Goal: Information Seeking & Learning: Learn about a topic

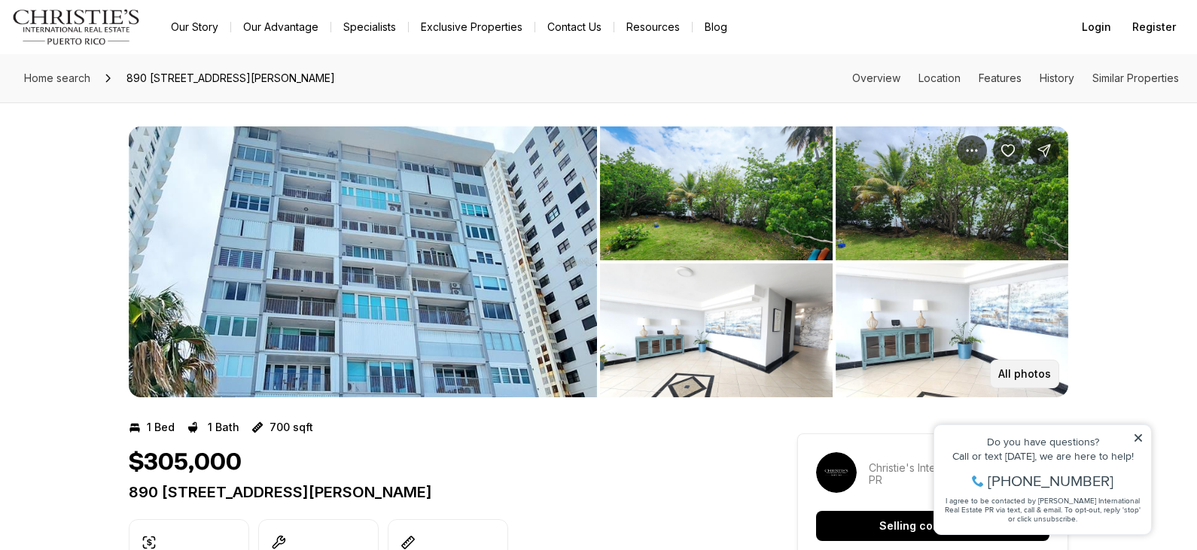
click at [1032, 375] on p "All photos" at bounding box center [1024, 374] width 53 height 12
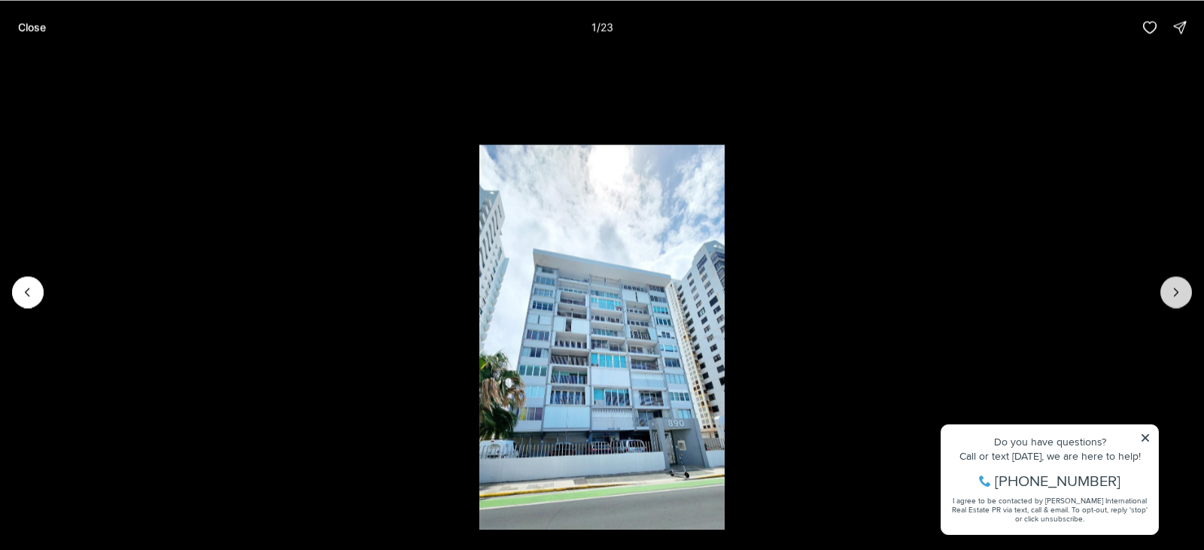
click at [1181, 289] on icon "Next slide" at bounding box center [1176, 291] width 15 height 15
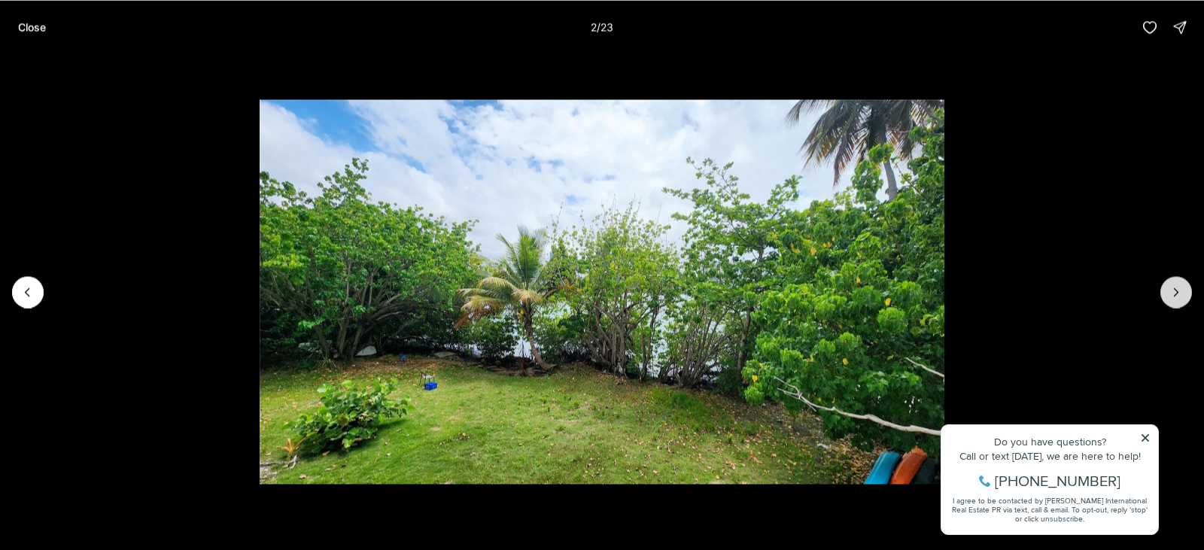
click at [1181, 289] on icon "Next slide" at bounding box center [1176, 291] width 15 height 15
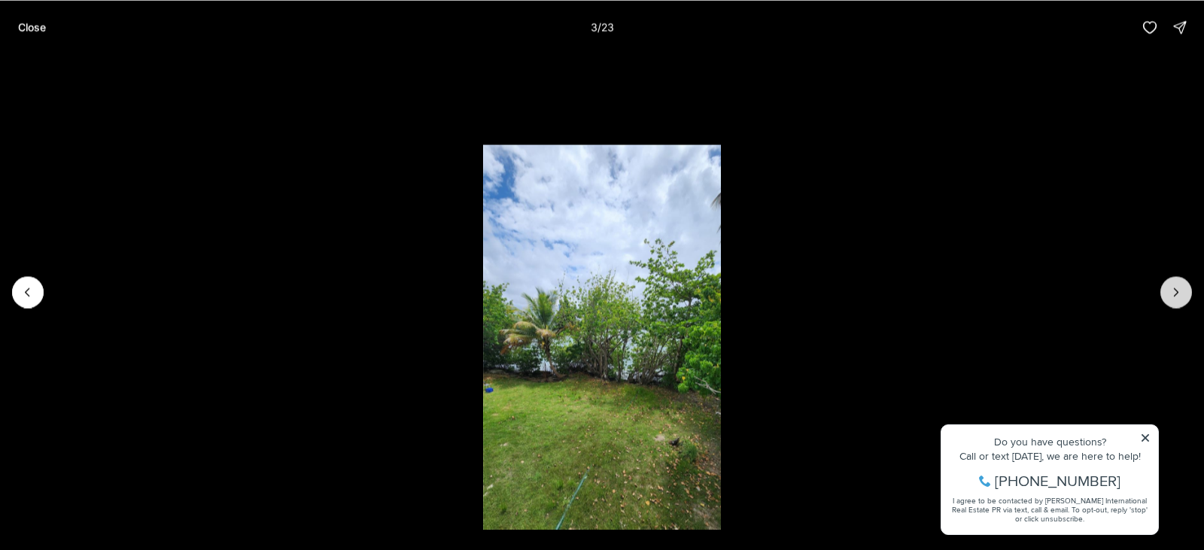
click at [1181, 289] on icon "Next slide" at bounding box center [1176, 291] width 15 height 15
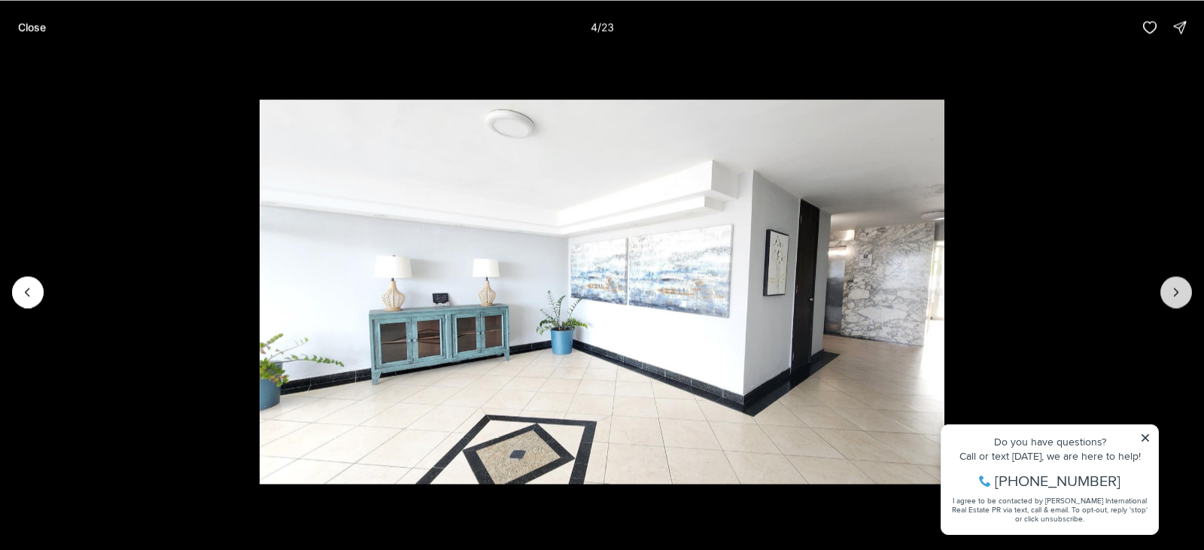
click at [1181, 289] on icon "Next slide" at bounding box center [1176, 291] width 15 height 15
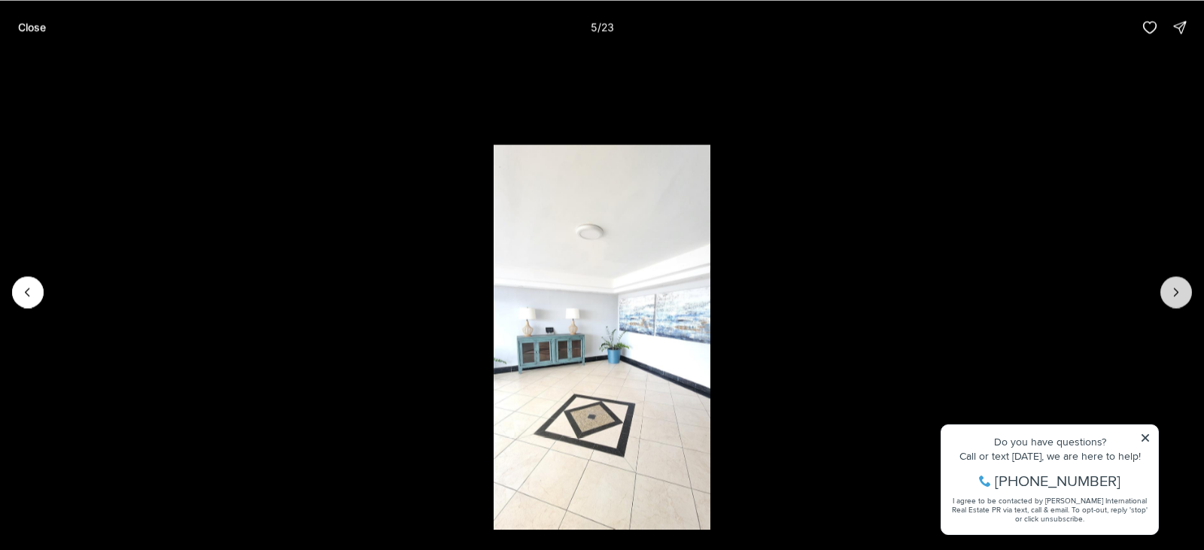
click at [1181, 289] on icon "Next slide" at bounding box center [1176, 291] width 15 height 15
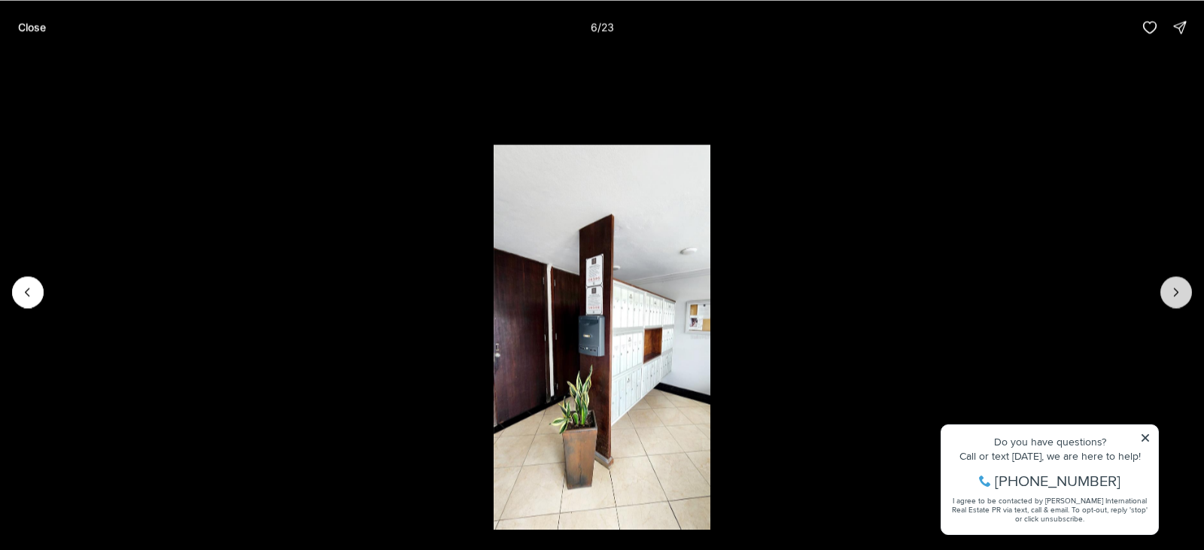
click at [1181, 289] on icon "Next slide" at bounding box center [1176, 291] width 15 height 15
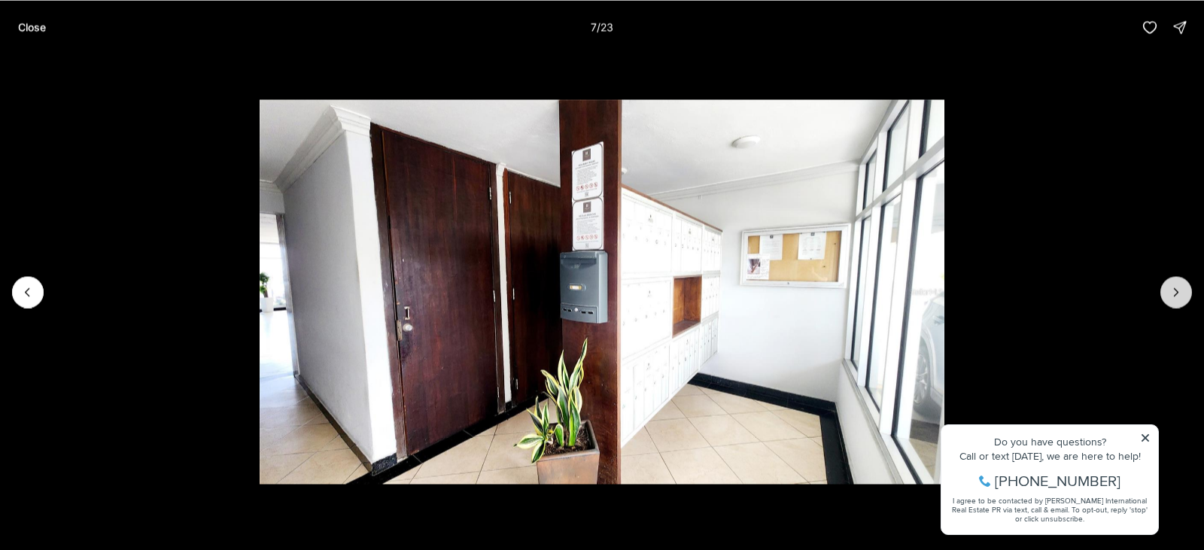
click at [1181, 289] on icon "Next slide" at bounding box center [1176, 291] width 15 height 15
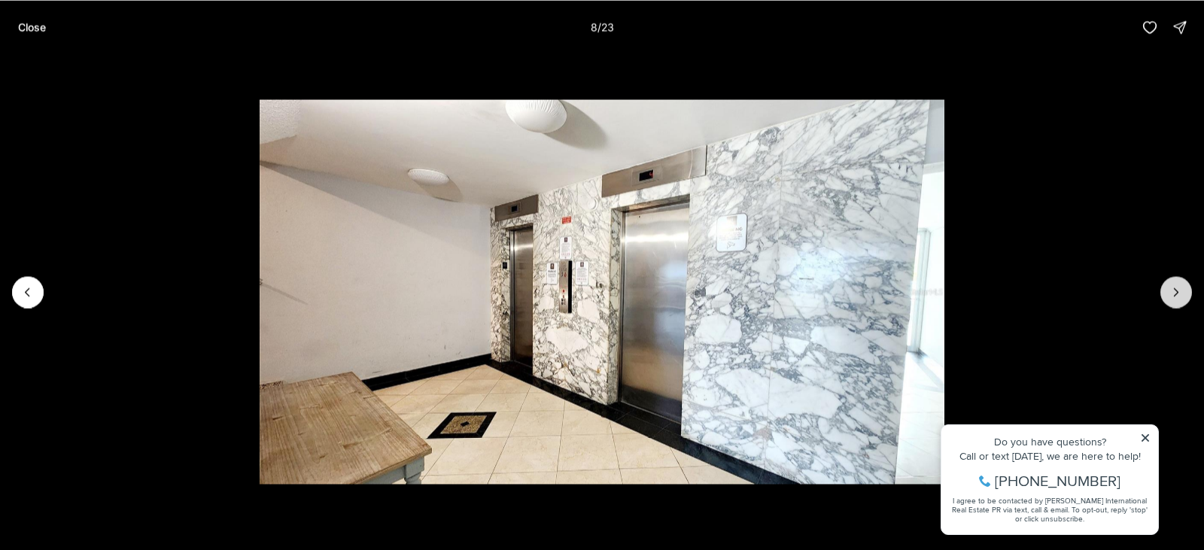
click at [1181, 289] on icon "Next slide" at bounding box center [1176, 291] width 15 height 15
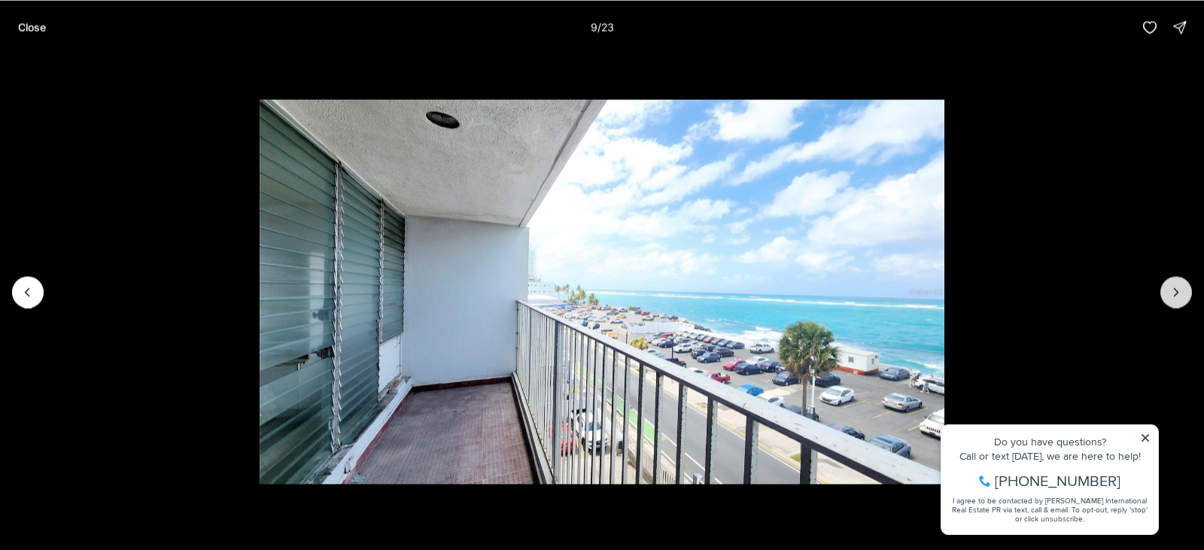
click at [1181, 289] on icon "Next slide" at bounding box center [1176, 291] width 15 height 15
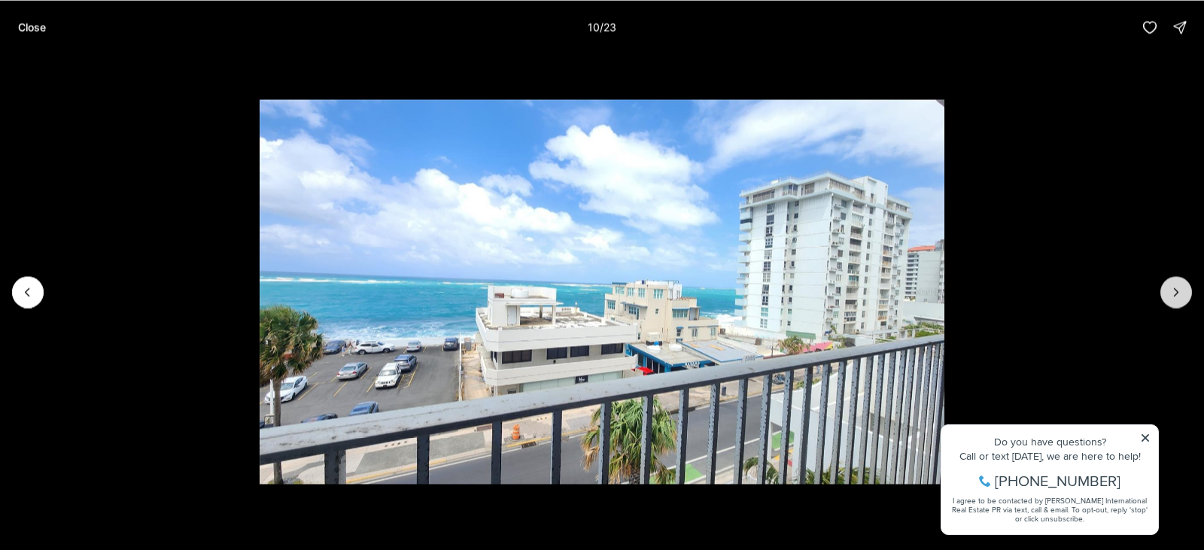
click at [1181, 289] on icon "Next slide" at bounding box center [1176, 291] width 15 height 15
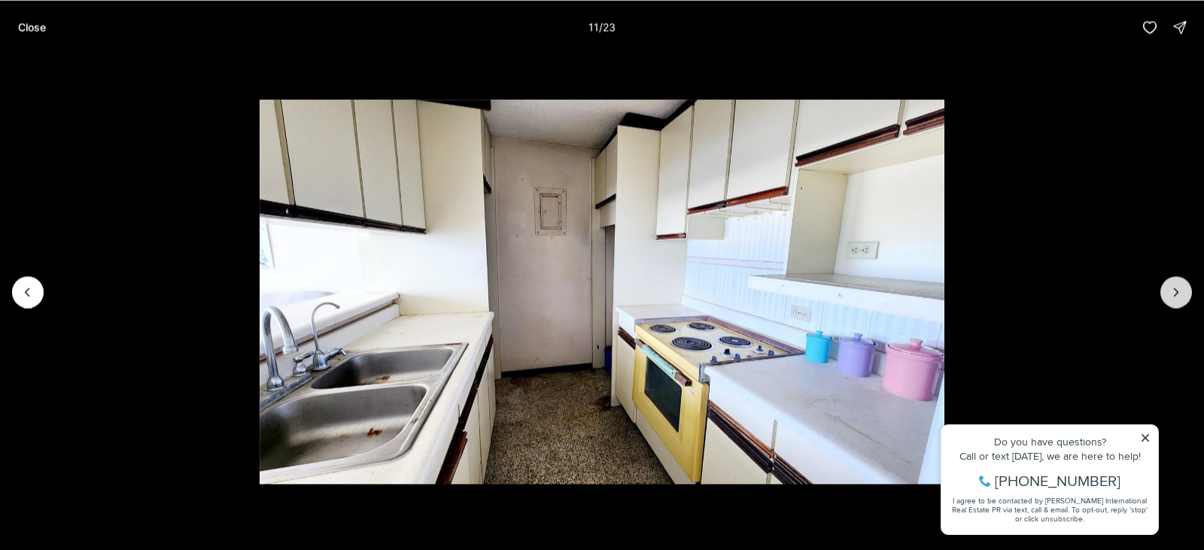
click at [1181, 289] on icon "Next slide" at bounding box center [1176, 291] width 15 height 15
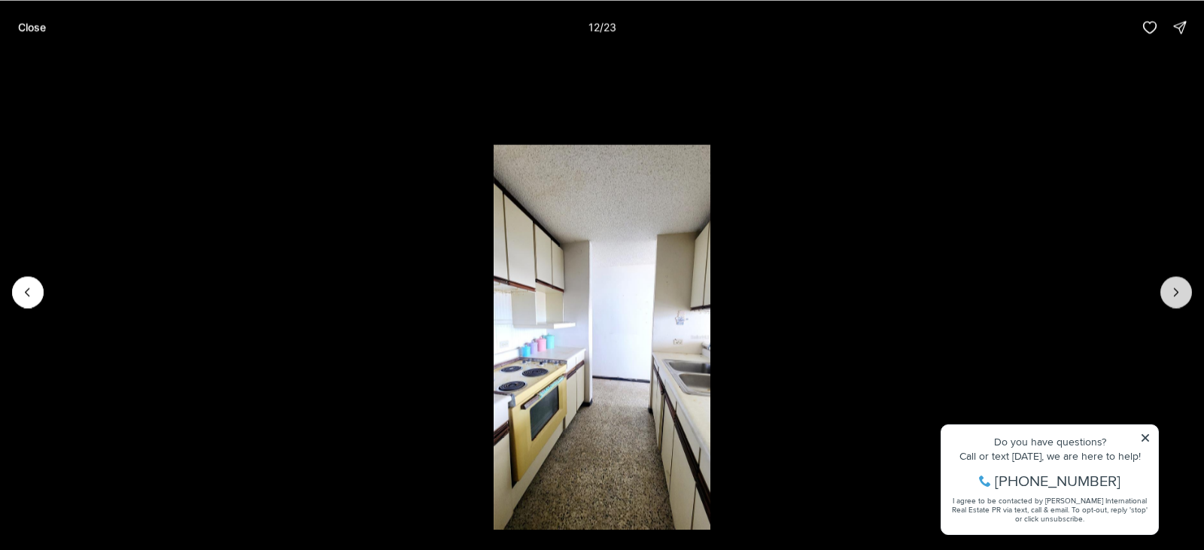
click at [1181, 289] on icon "Next slide" at bounding box center [1176, 291] width 15 height 15
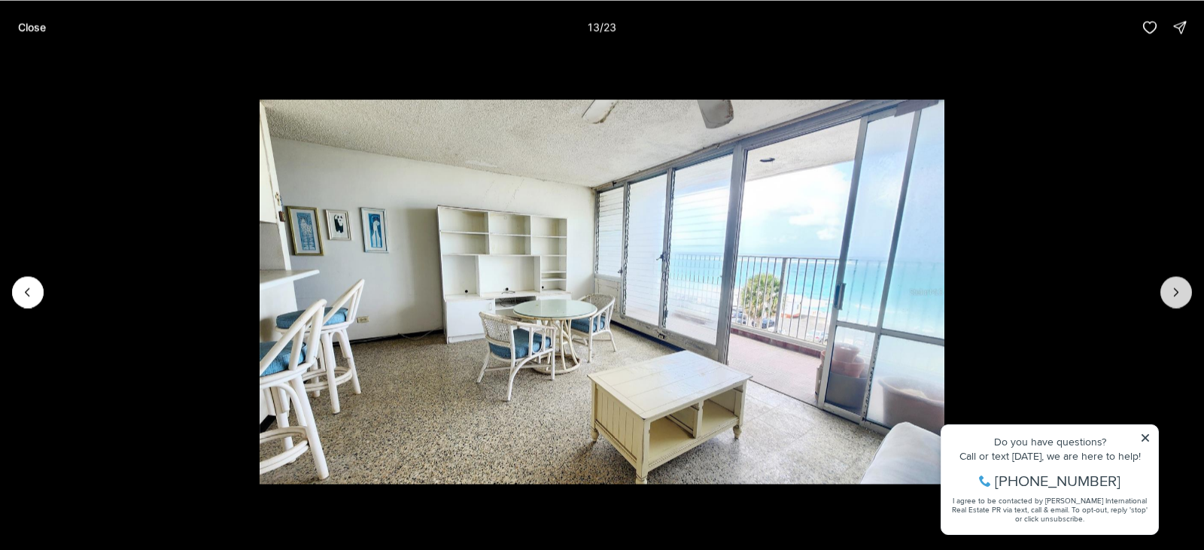
click at [1181, 289] on icon "Next slide" at bounding box center [1176, 291] width 15 height 15
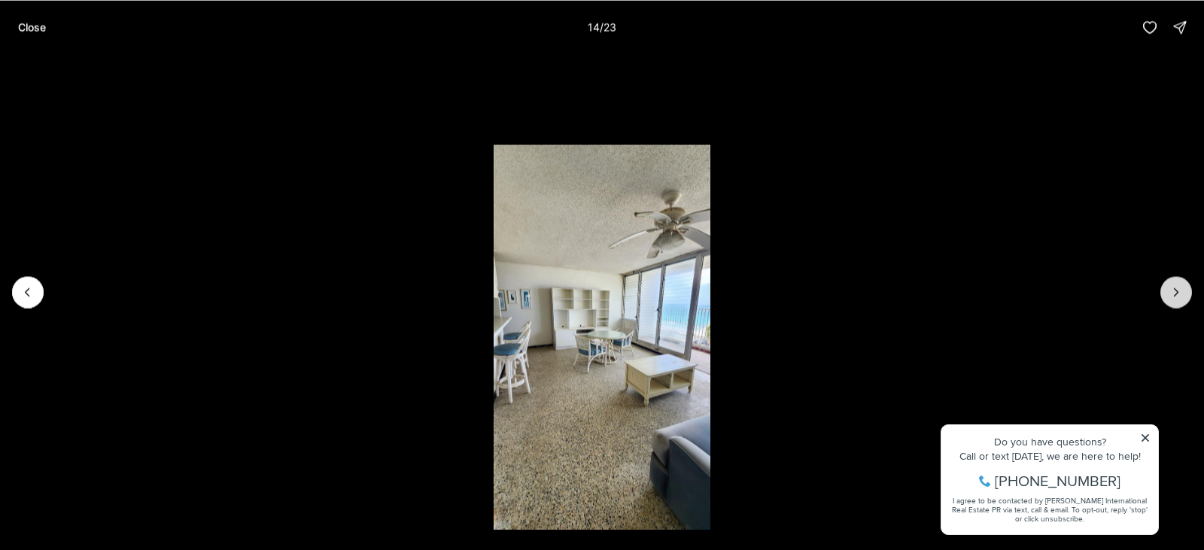
click at [1181, 289] on icon "Next slide" at bounding box center [1176, 291] width 15 height 15
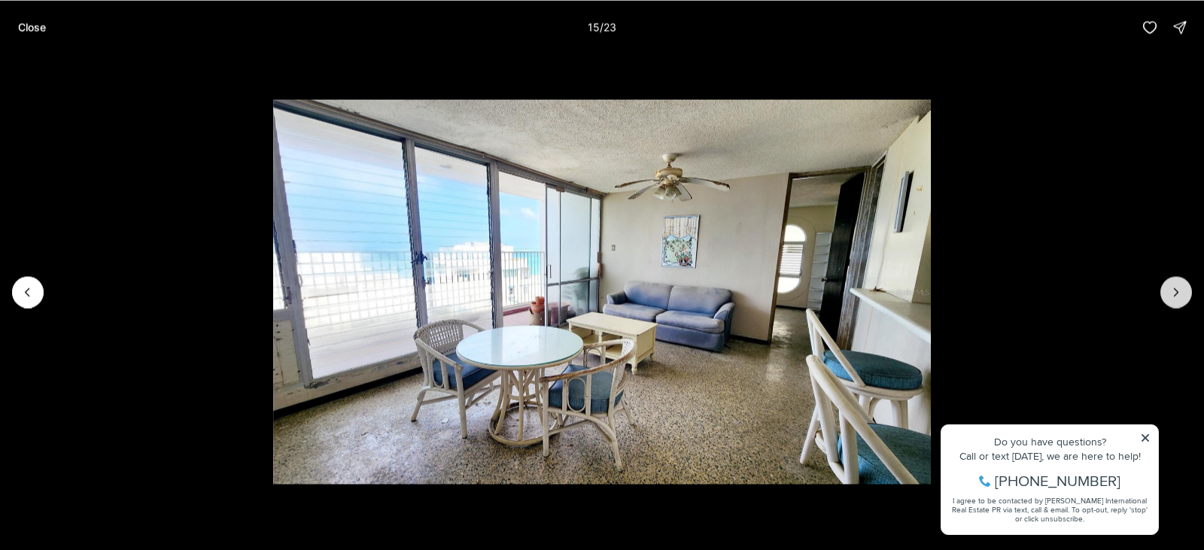
click at [1181, 289] on icon "Next slide" at bounding box center [1176, 291] width 15 height 15
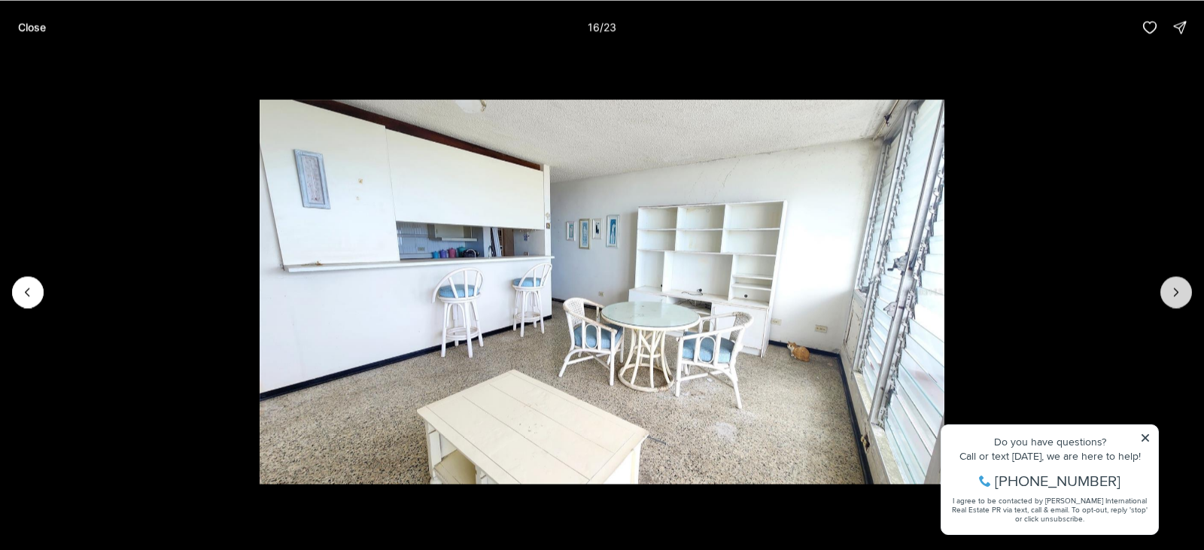
click at [1181, 289] on icon "Next slide" at bounding box center [1176, 291] width 15 height 15
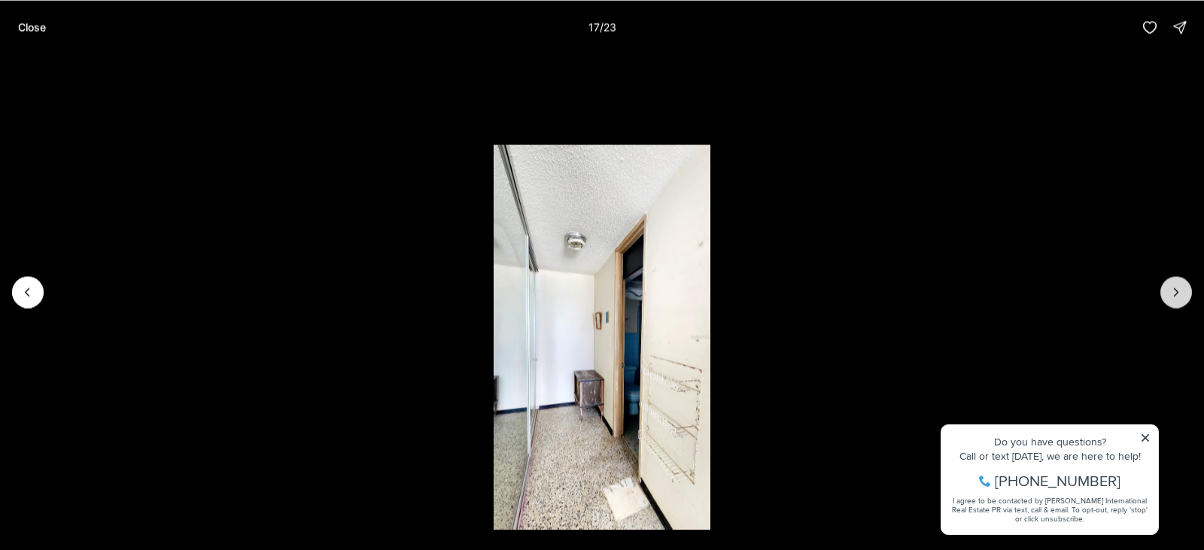
click at [1181, 289] on icon "Next slide" at bounding box center [1176, 291] width 15 height 15
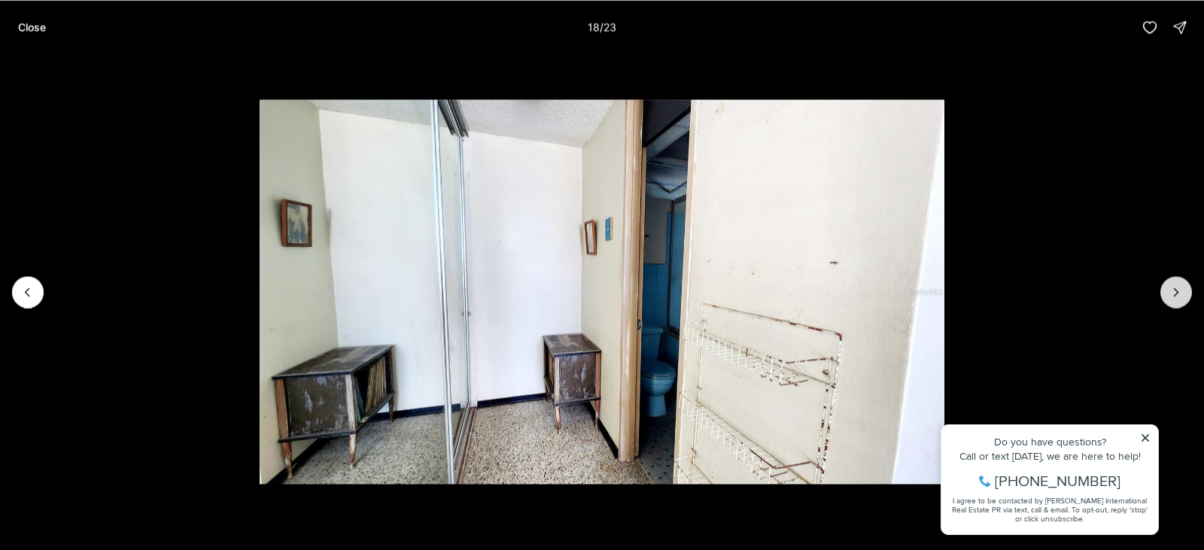
click at [1181, 289] on icon "Next slide" at bounding box center [1176, 291] width 15 height 15
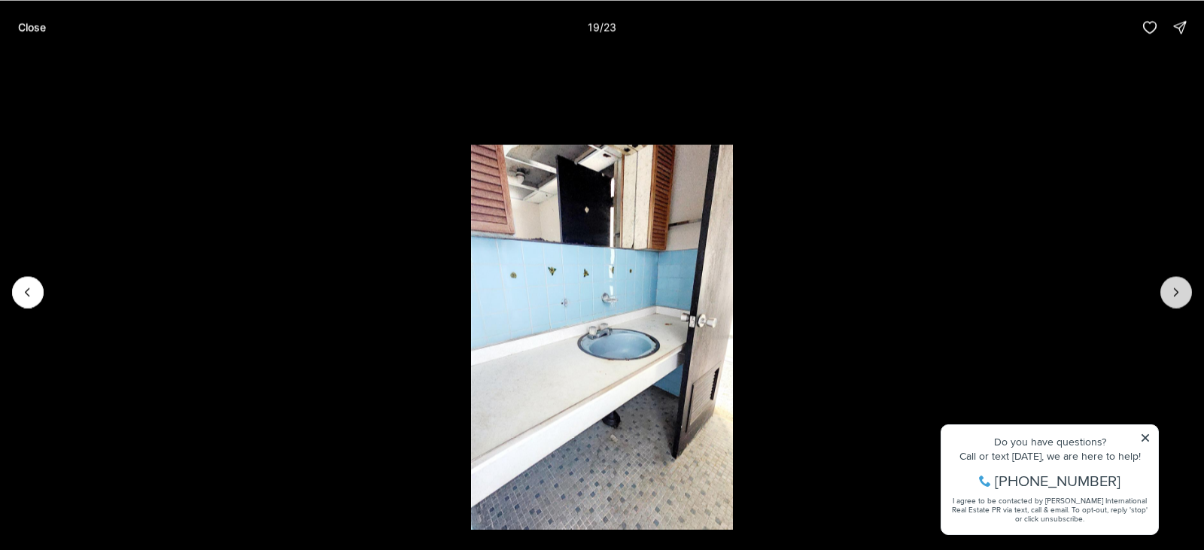
click at [1181, 289] on icon "Next slide" at bounding box center [1176, 291] width 15 height 15
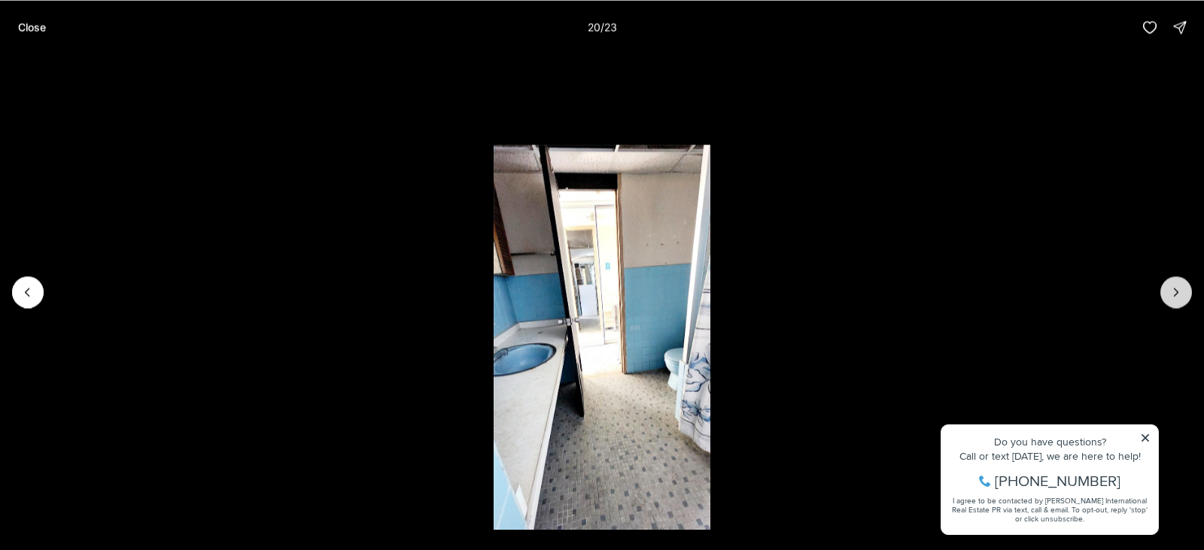
click at [1181, 289] on icon "Next slide" at bounding box center [1176, 291] width 15 height 15
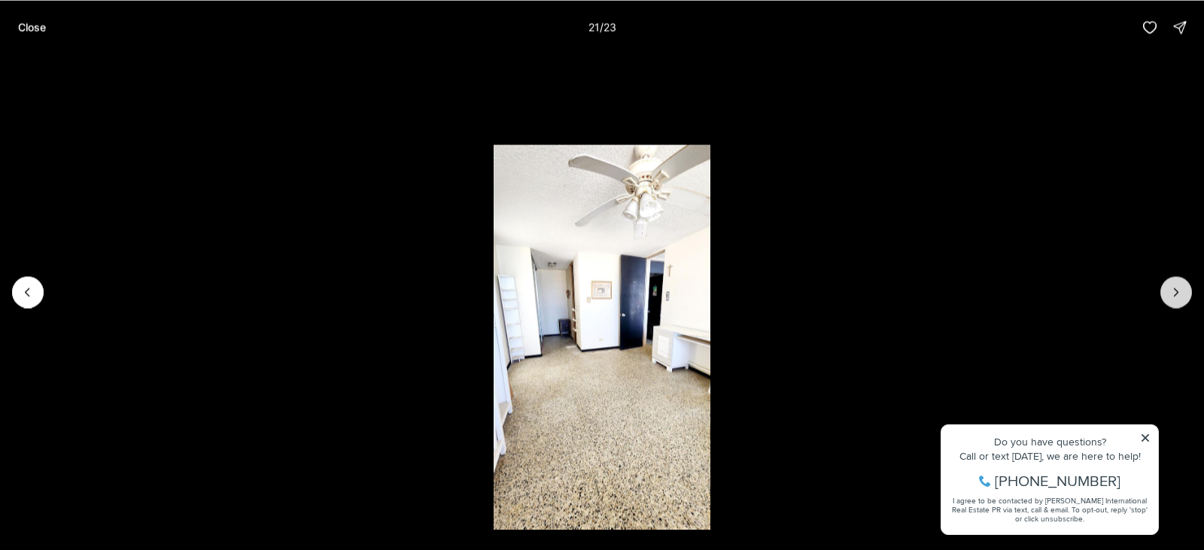
click at [1181, 289] on icon "Next slide" at bounding box center [1176, 291] width 15 height 15
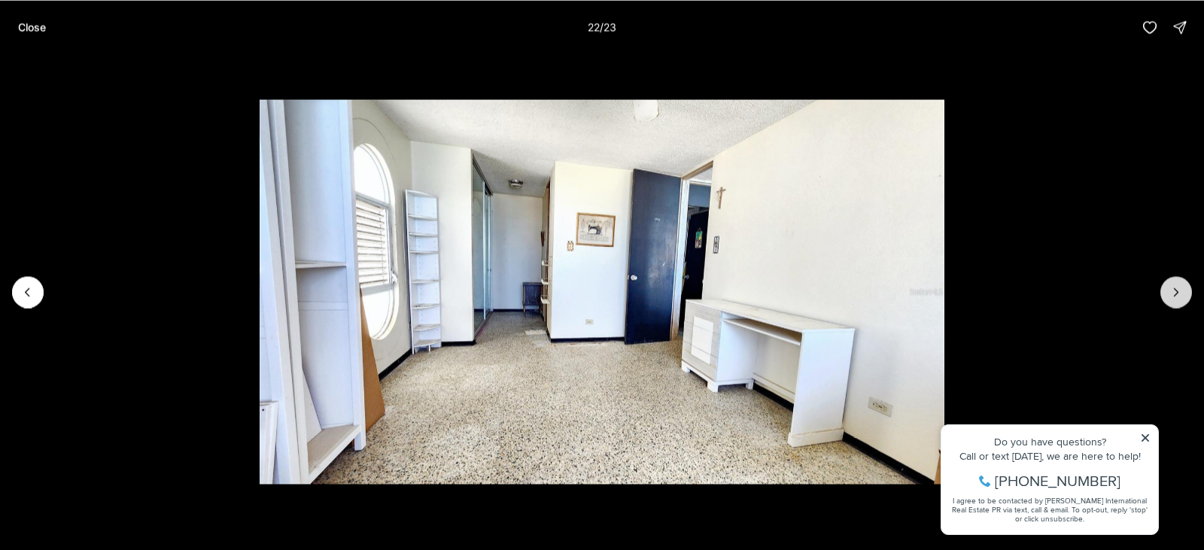
click at [1181, 289] on icon "Next slide" at bounding box center [1176, 291] width 15 height 15
